Goal: Communication & Community: Ask a question

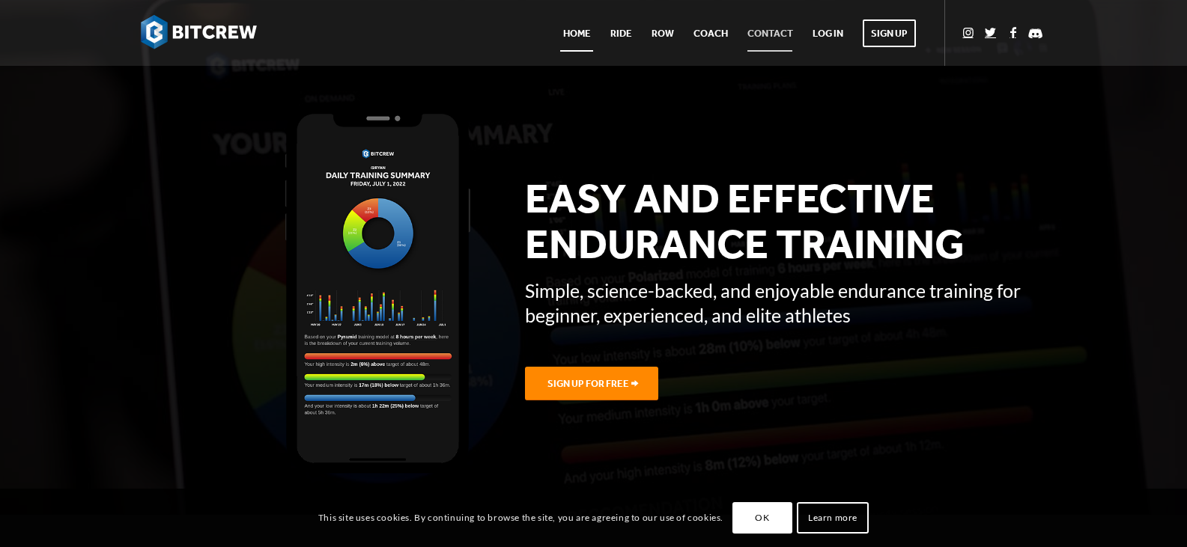
click at [750, 30] on span "Contact" at bounding box center [770, 33] width 46 height 11
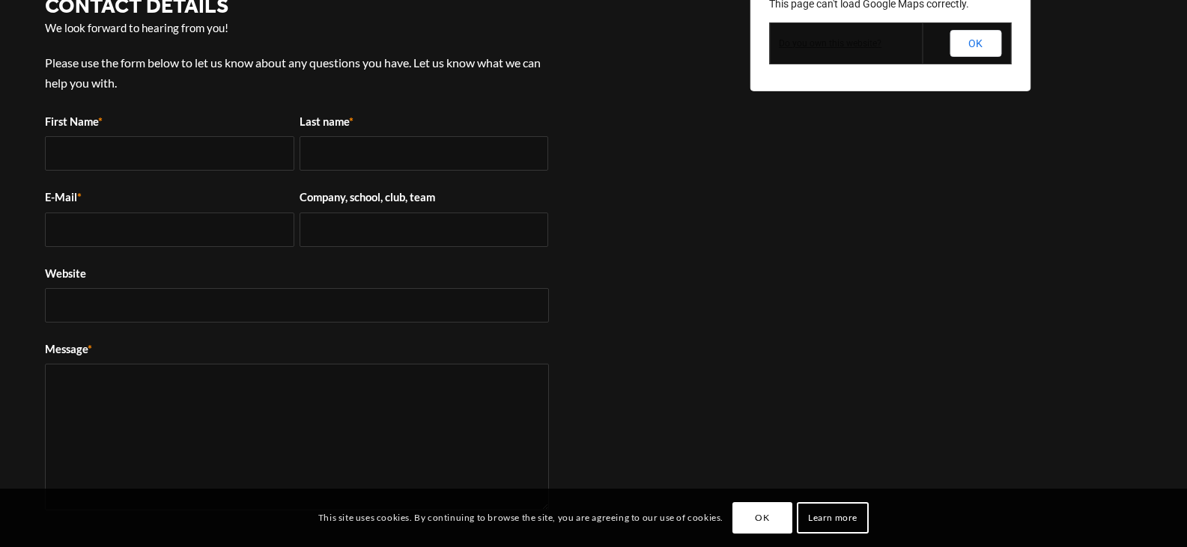
scroll to position [374, 0]
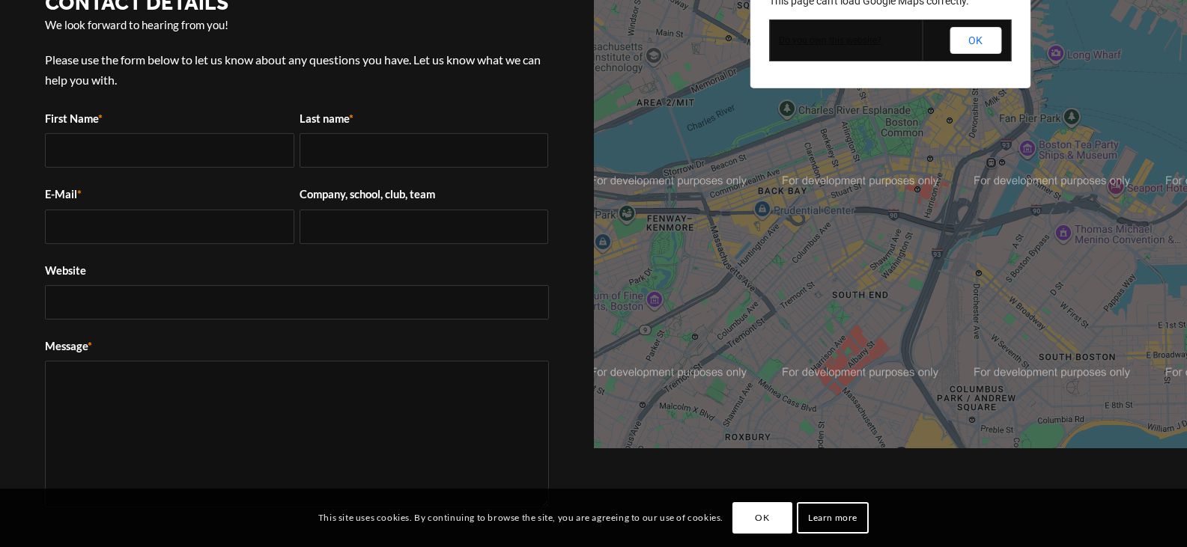
click at [127, 374] on textarea "Message *" at bounding box center [297, 434] width 504 height 147
paste textarea "Wikipedia is considered to be the World’s most significant tool for reference m…"
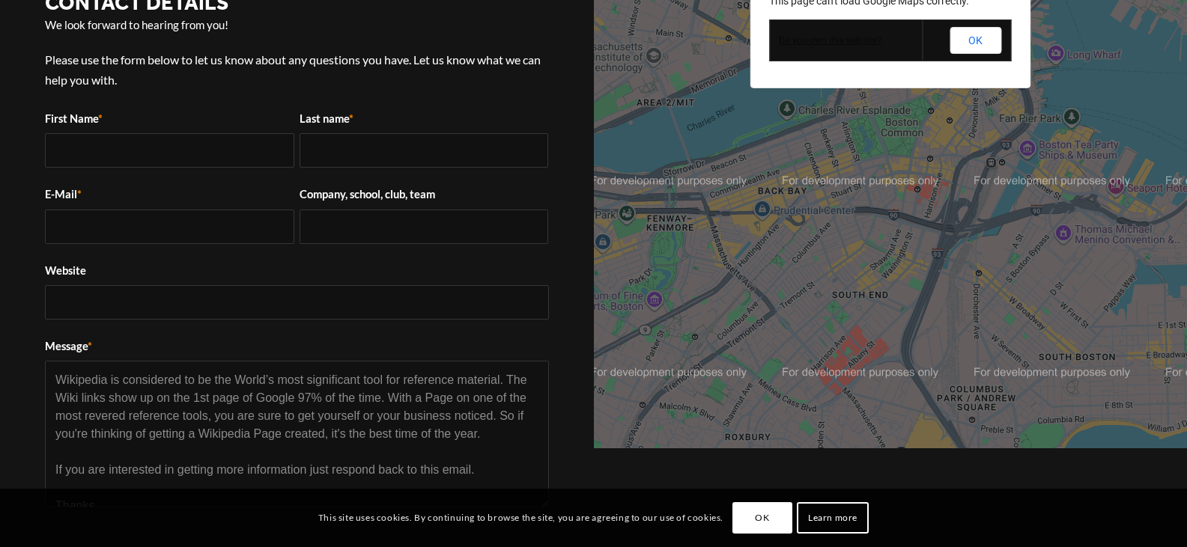
scroll to position [132, 0]
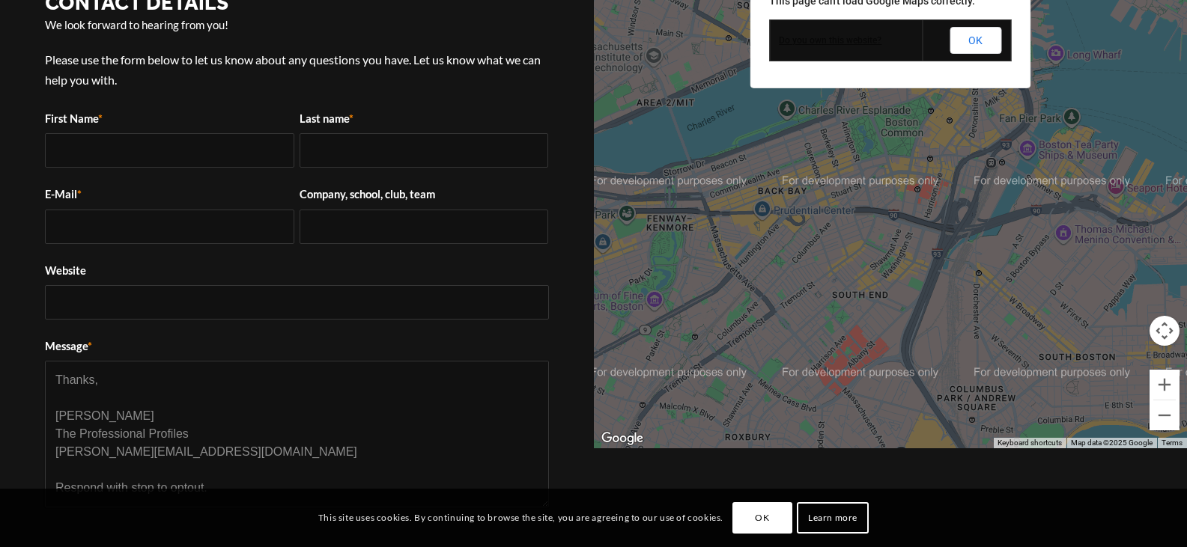
type textarea "Wikipedia is considered to be the World’s most significant tool for reference m…"
click at [100, 133] on input "First Name *" at bounding box center [169, 150] width 249 height 34
type input "[PERSON_NAME]"
type input "[PERSON_NAME][EMAIL_ADDRESS][DOMAIN_NAME]"
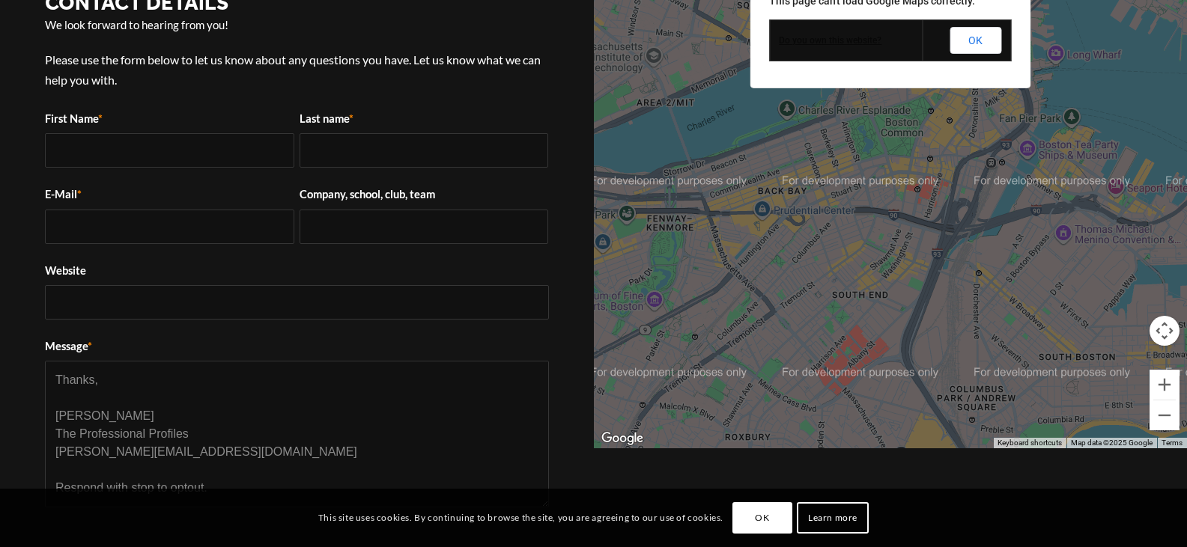
type input "The Professional Profiles"
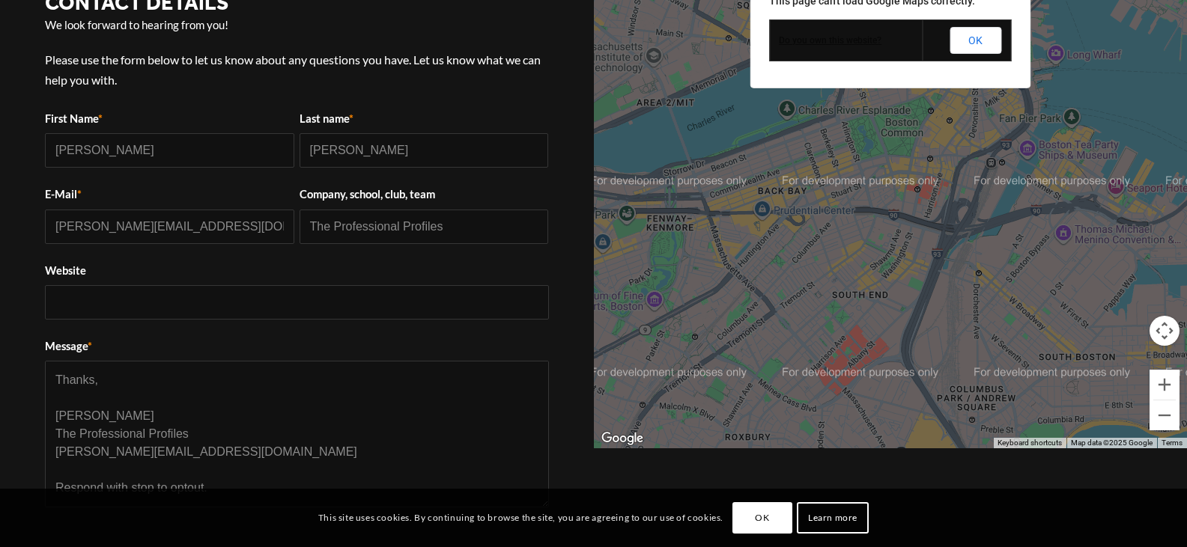
click at [168, 323] on fieldset "First Name * [PERSON_NAME] Last name * [PERSON_NAME] E-Mail * [PERSON_NAME][EMA…" at bounding box center [297, 376] width 504 height 553
drag, startPoint x: 111, startPoint y: 303, endPoint x: 117, endPoint y: 318, distance: 16.1
click at [112, 304] on input "Website" at bounding box center [297, 302] width 504 height 34
paste input "[URL][DOMAIN_NAME]"
type input "[URL][DOMAIN_NAME]"
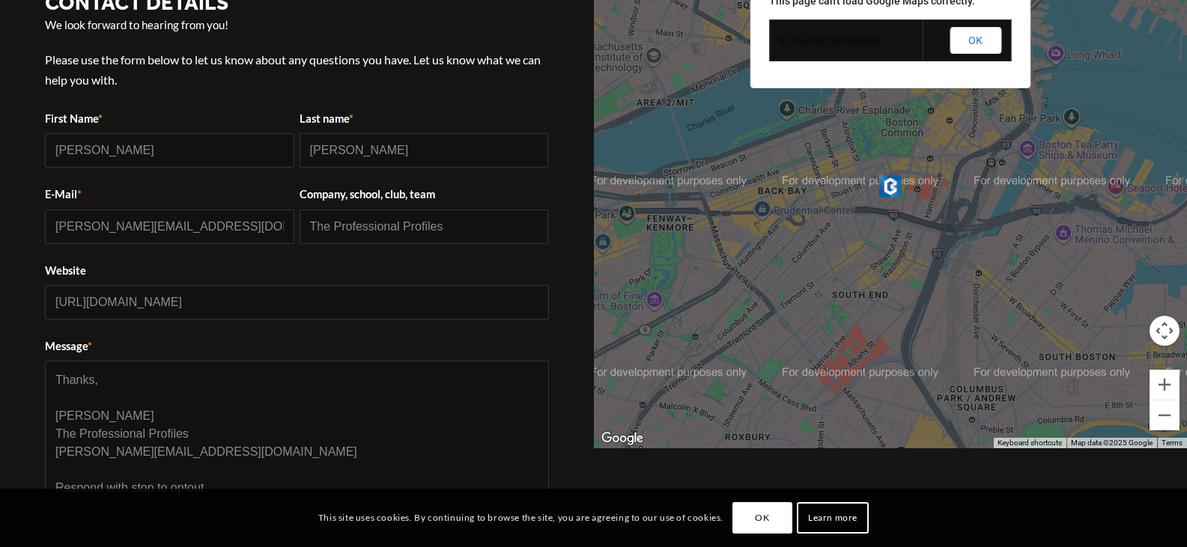
click at [129, 409] on textarea "Wikipedia is considered to be the World’s most significant tool for reference m…" at bounding box center [297, 434] width 504 height 147
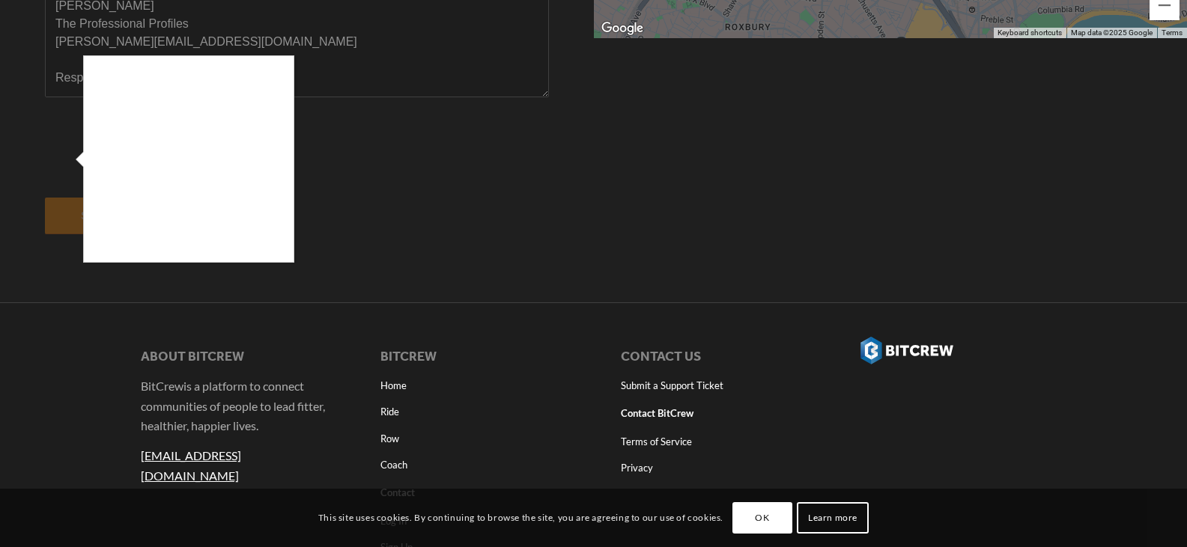
scroll to position [749, 0]
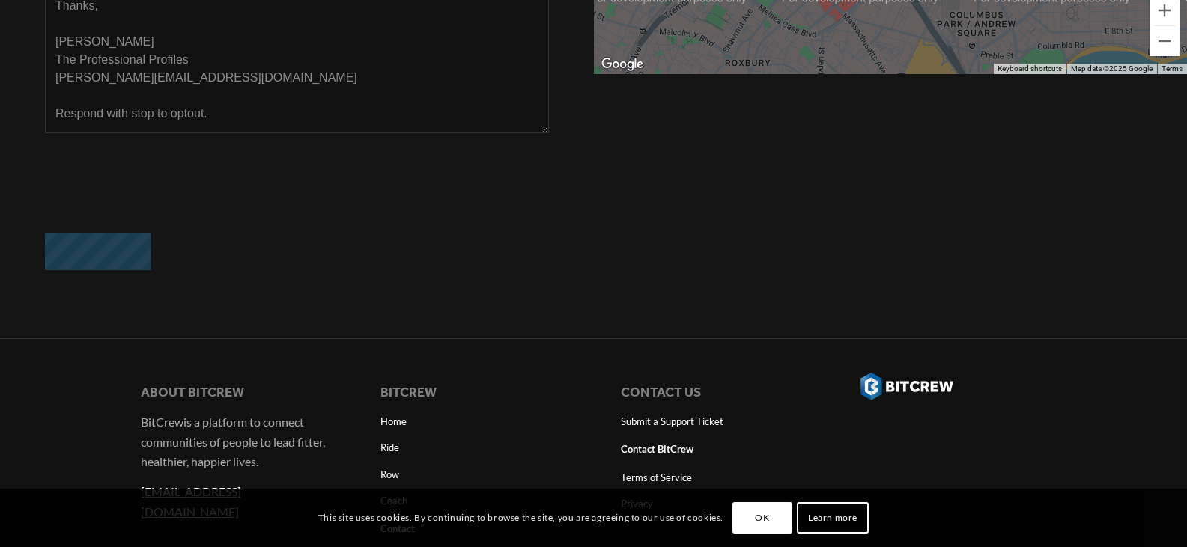
click at [95, 259] on input "button" at bounding box center [98, 252] width 106 height 37
type input "Submit"
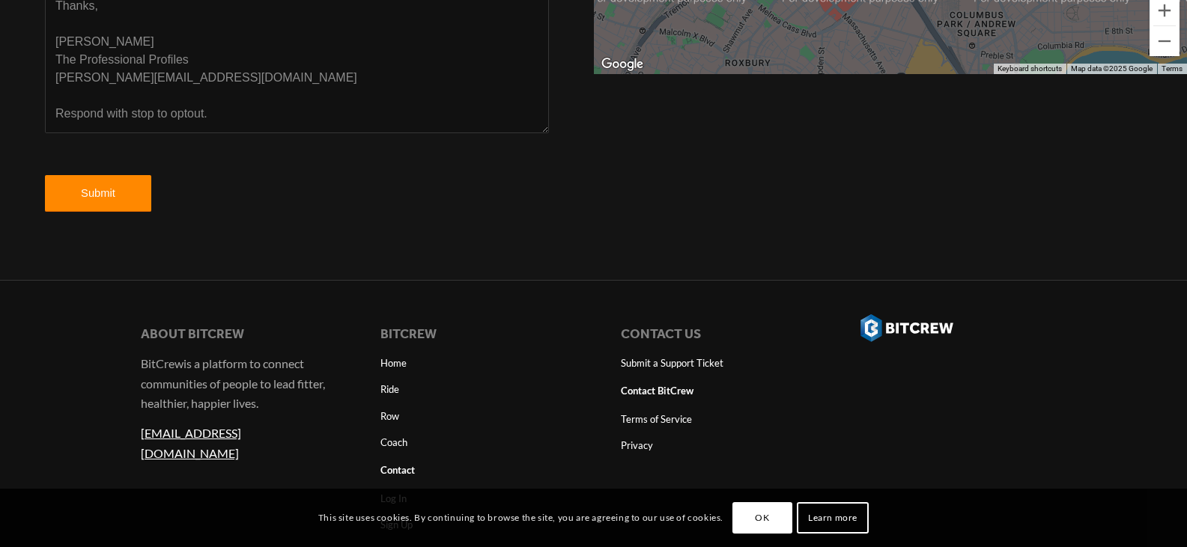
scroll to position [624, 0]
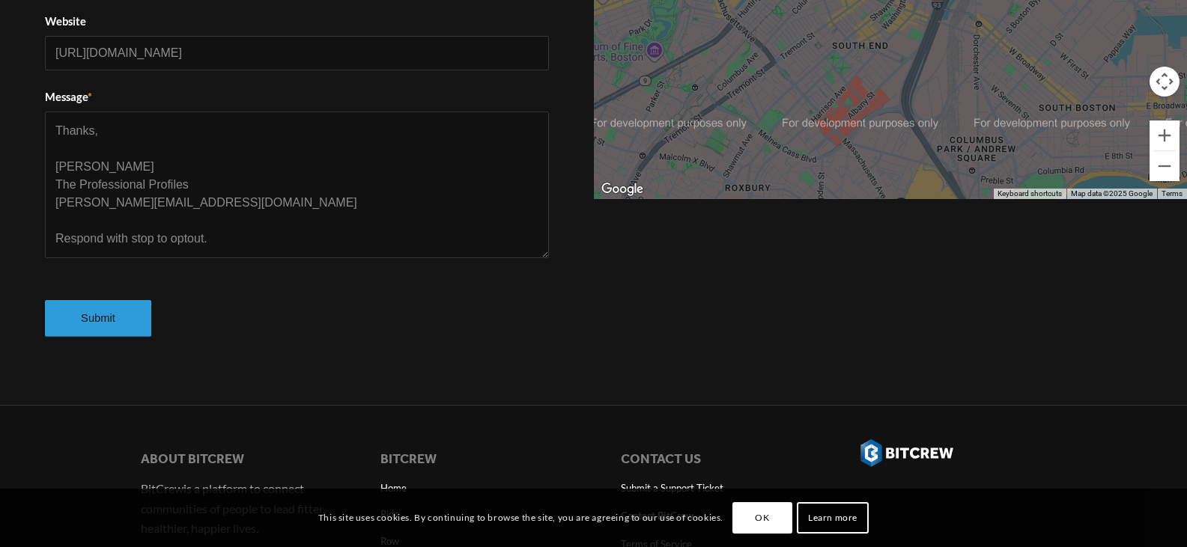
click at [141, 310] on input "Submit" at bounding box center [98, 318] width 106 height 37
type input "Sending"
